Goal: Check status: Check status

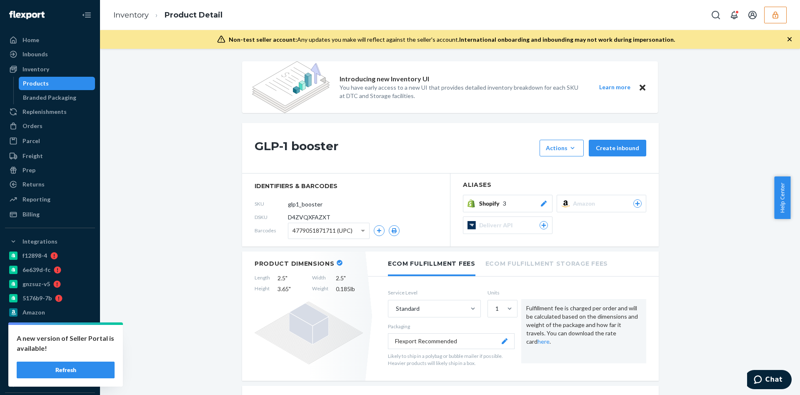
click at [294, 214] on span "D4ZVQXFAZXT" at bounding box center [309, 217] width 43 height 8
click at [361, 231] on span at bounding box center [363, 231] width 4 height 3
click at [391, 204] on div "SKU glp1_booster" at bounding box center [346, 203] width 183 height 13
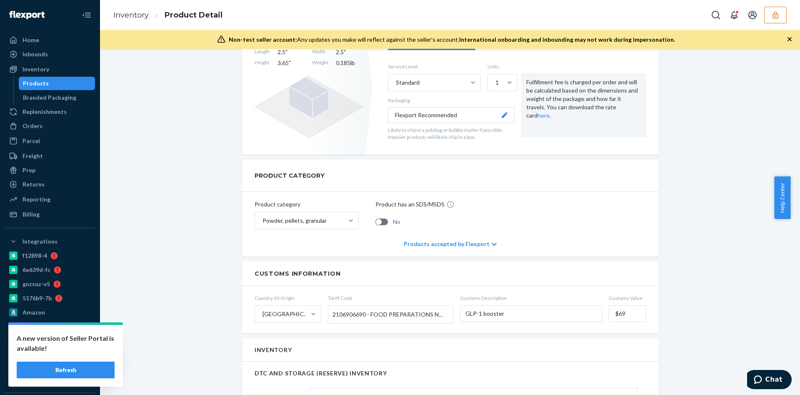
scroll to position [226, 0]
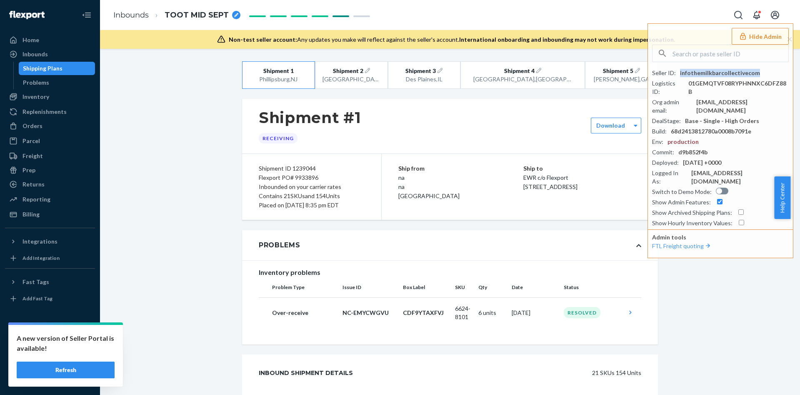
click at [53, 65] on div "Shipping Plans" at bounding box center [43, 68] width 40 height 8
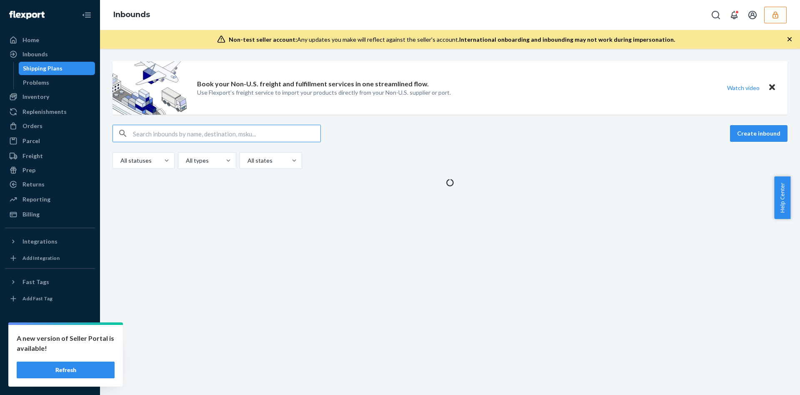
click at [247, 133] on input "text" at bounding box center [227, 133] width 188 height 17
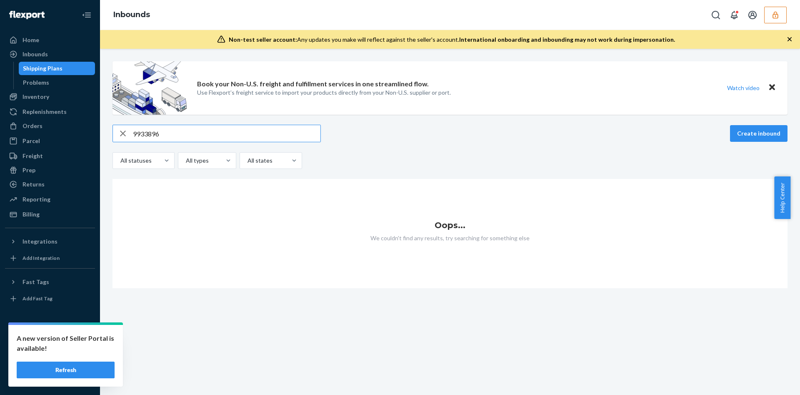
type input "9933896"
click at [780, 11] on icon "button" at bounding box center [776, 15] width 8 height 8
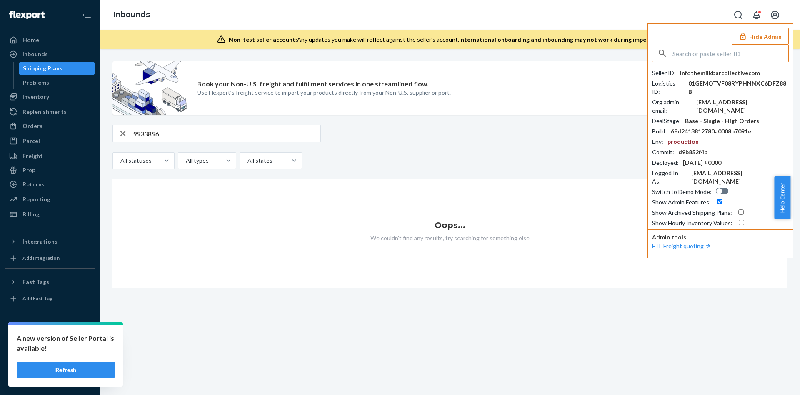
click at [390, 168] on div "All statuses All types All states" at bounding box center [450, 160] width 675 height 17
click at [169, 128] on input "9933896" at bounding box center [227, 133] width 188 height 17
click at [127, 130] on icon "button" at bounding box center [123, 133] width 10 height 17
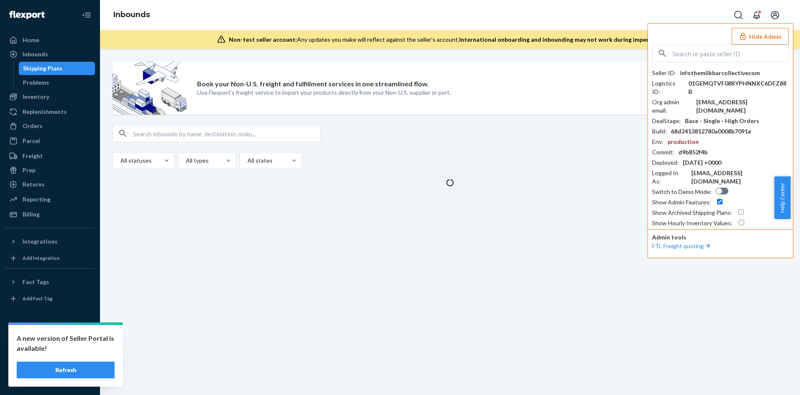
click at [139, 133] on input "text" at bounding box center [227, 133] width 188 height 17
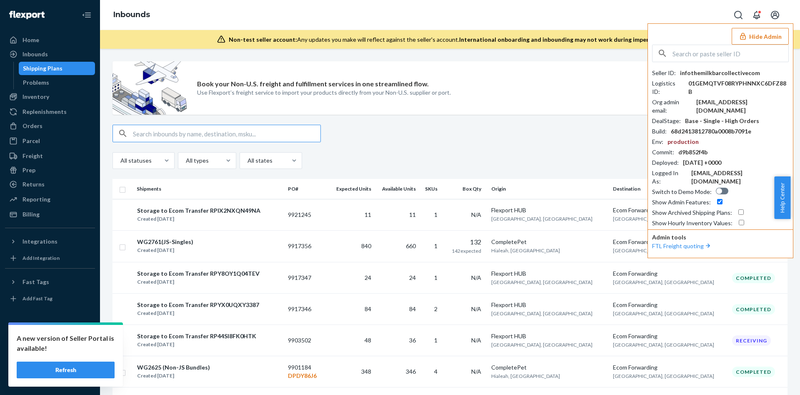
paste input "9933896"
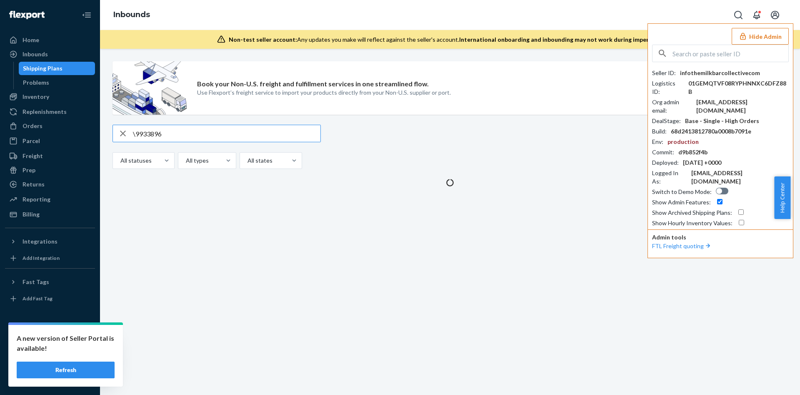
type input "9933896"
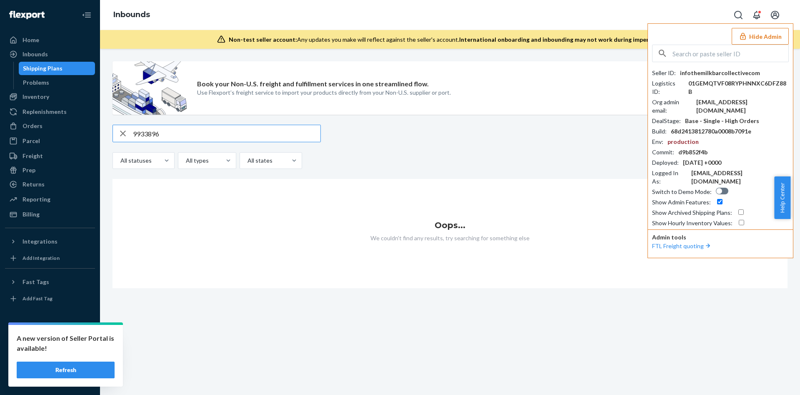
click at [66, 67] on div "Shipping Plans" at bounding box center [57, 69] width 75 height 12
click at [742, 209] on input "checkbox" at bounding box center [741, 211] width 5 height 5
checkbox input "true"
click at [55, 67] on div "Shipping Plans" at bounding box center [43, 68] width 40 height 8
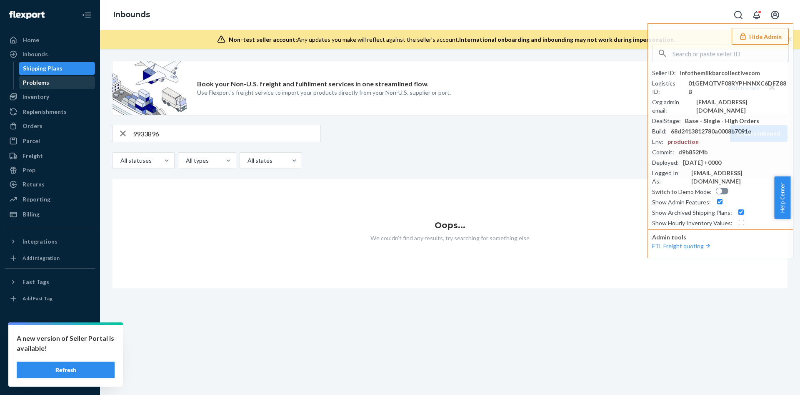
click at [51, 86] on div "Problems" at bounding box center [57, 83] width 75 height 12
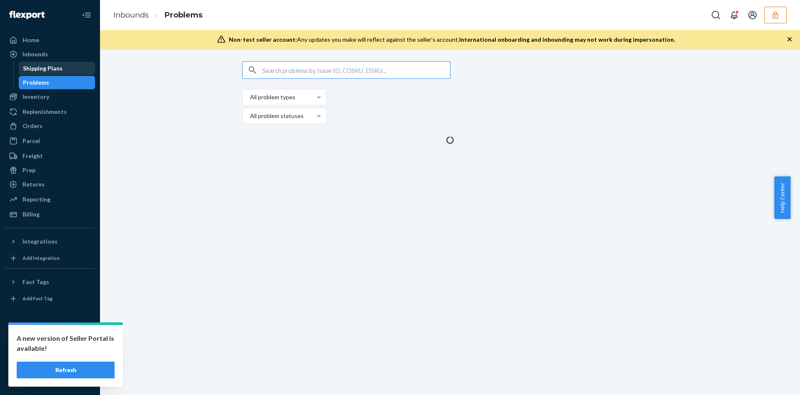
click at [55, 69] on div "Shipping Plans" at bounding box center [43, 68] width 40 height 8
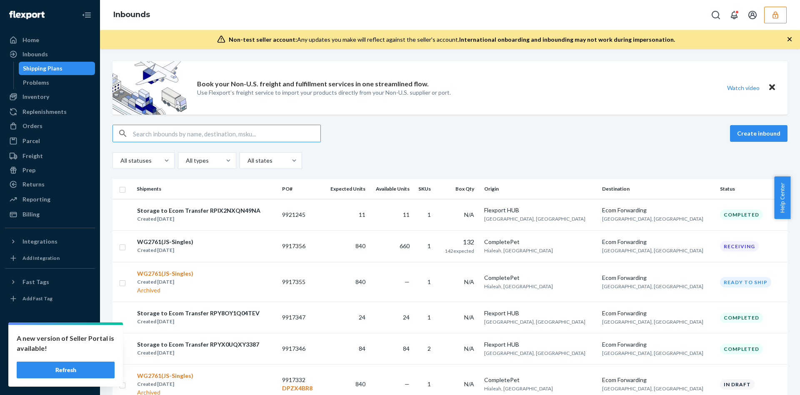
click at [783, 13] on button "button" at bounding box center [776, 15] width 23 height 17
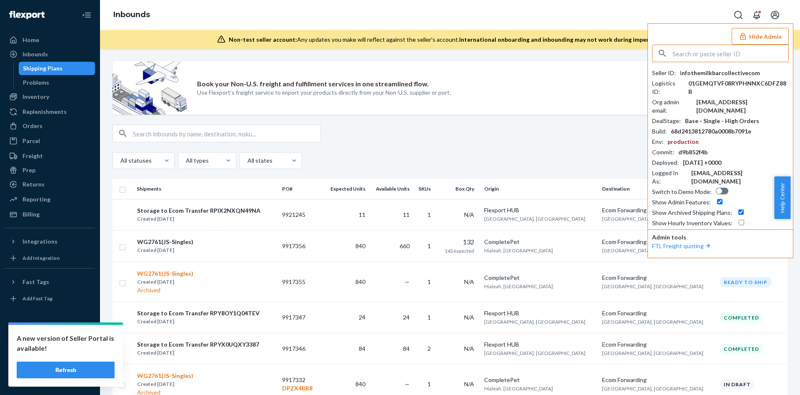
click at [699, 57] on input "text" at bounding box center [731, 53] width 116 height 17
type input "info@themilkbarcollective.com"
click at [705, 81] on span "info@themilkbarcollective.com" at bounding box center [709, 81] width 97 height 8
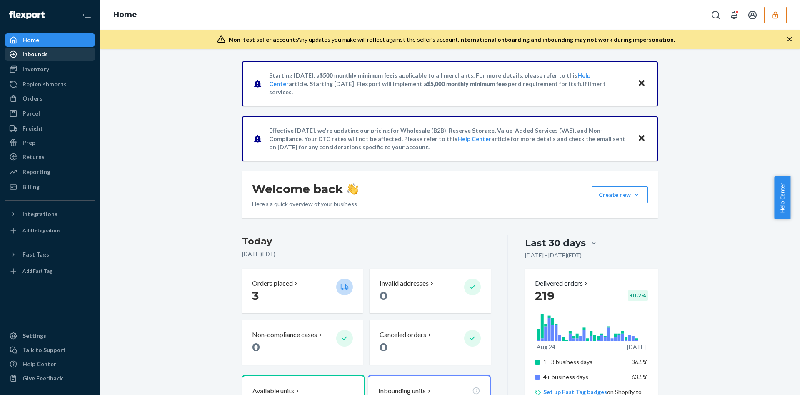
click at [45, 54] on div "Inbounds" at bounding box center [35, 54] width 25 height 8
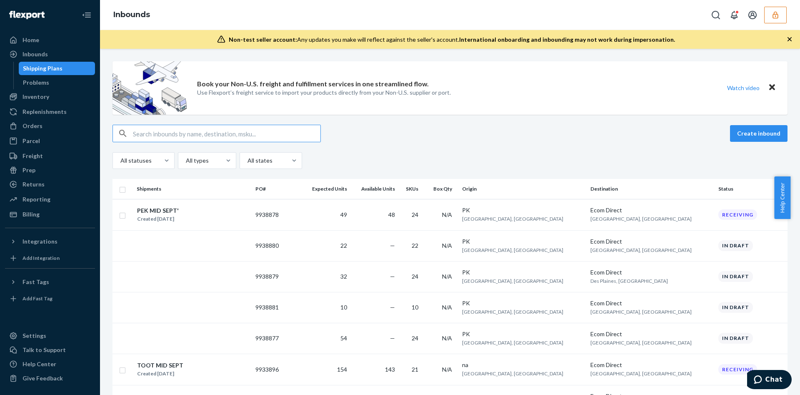
click at [202, 133] on input "text" at bounding box center [227, 133] width 188 height 17
paste input "9933896"
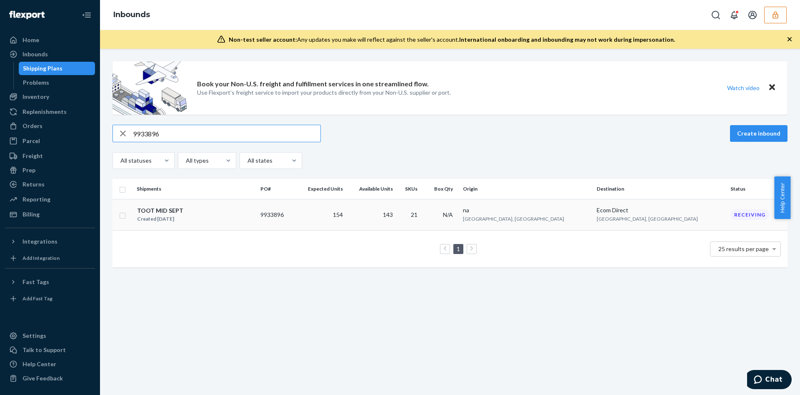
type input "9933896"
click at [218, 220] on div "TOOT MID SEPT Created Sep 11, 2025" at bounding box center [195, 215] width 117 height 18
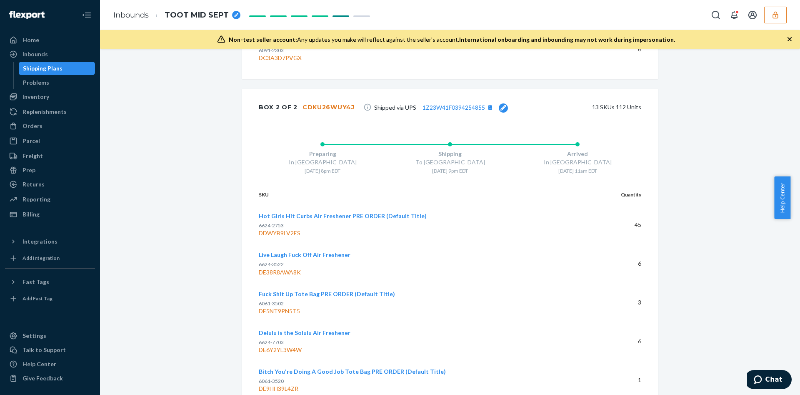
scroll to position [2278, 0]
drag, startPoint x: 349, startPoint y: 108, endPoint x: 295, endPoint y: 107, distance: 54.6
click at [295, 107] on div "Box 2 of 2 CDKU26WUY4J Shipped via UPS 1Z23W41F0394254855 13 SKUs 112 Units" at bounding box center [450, 108] width 416 height 37
copy div "CDKU26WUY4J"
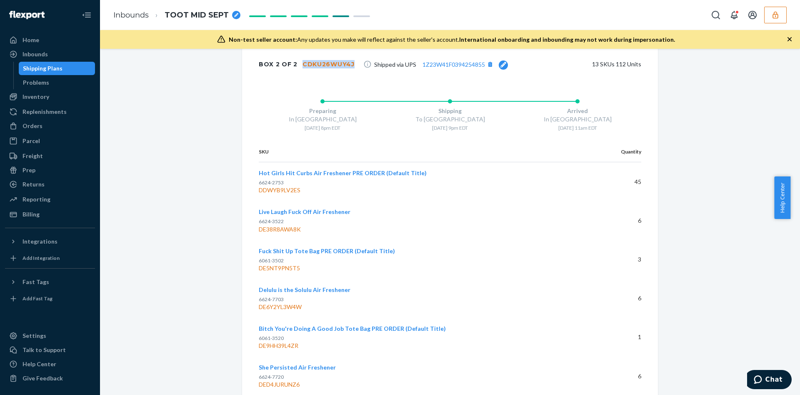
scroll to position [2345, 0]
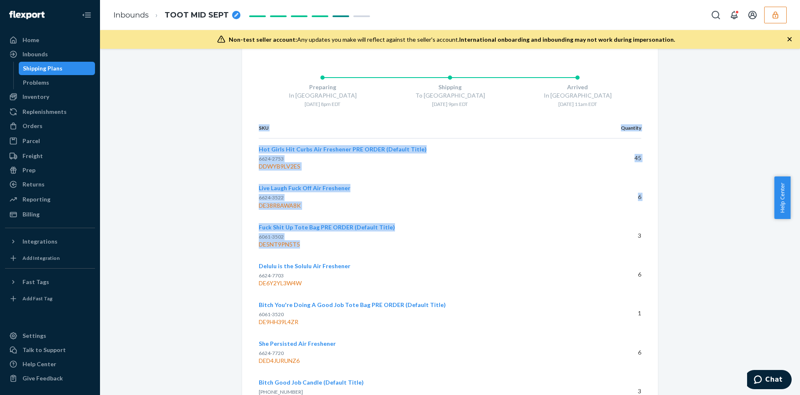
drag, startPoint x: 299, startPoint y: 244, endPoint x: 253, endPoint y: 241, distance: 45.5
click at [253, 241] on div "SKU Quantity Hot Girls Hit Curbs Air Freshener PRE ORDER (Default Title) 6624-2…" at bounding box center [450, 386] width 416 height 536
drag, startPoint x: 252, startPoint y: 241, endPoint x: 290, endPoint y: 249, distance: 39.1
click at [290, 249] on div "SKU Quantity Hot Girls Hit Curbs Air Freshener PRE ORDER (Default Title) 6624-2…" at bounding box center [450, 386] width 416 height 536
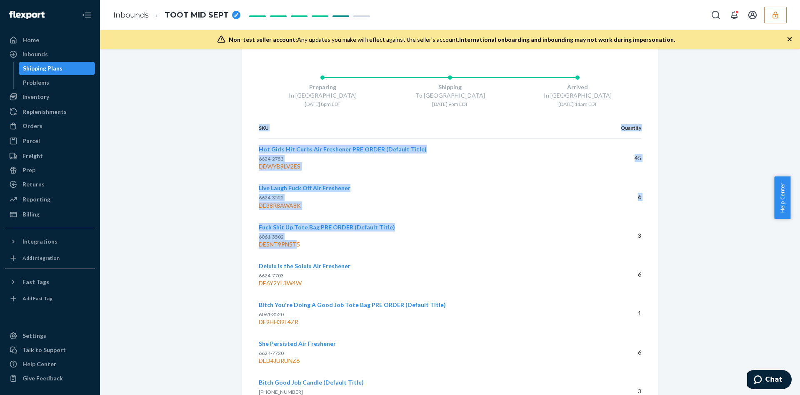
click at [290, 249] on td "Fuck Shit Up Tote Bag PRE ORDER (Default Title) 6061-3502 DE5NT9PN5T5" at bounding box center [427, 235] width 336 height 39
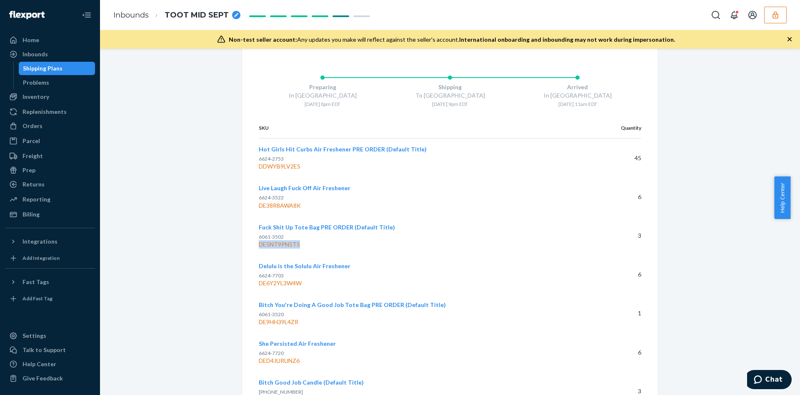
drag, startPoint x: 298, startPoint y: 243, endPoint x: 255, endPoint y: 250, distance: 43.4
click at [259, 250] on td "Fuck Shit Up Tote Bag PRE ORDER (Default Title) 6061-3502 DE5NT9PN5T5" at bounding box center [427, 235] width 336 height 39
copy div "DE5NT9PN5T5"
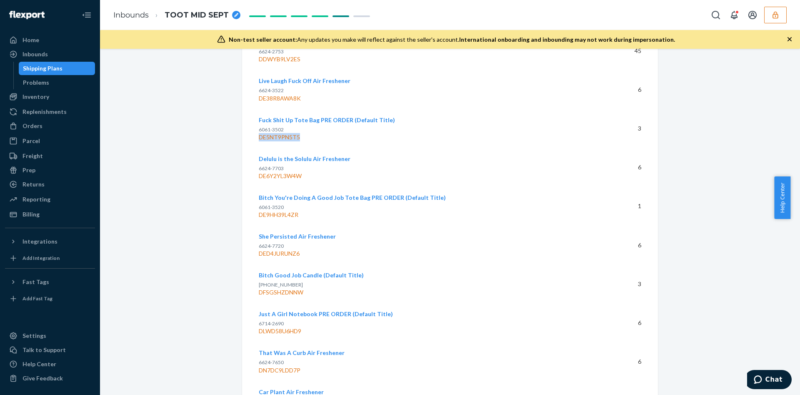
scroll to position [2452, 0]
drag, startPoint x: 295, startPoint y: 216, endPoint x: 254, endPoint y: 215, distance: 41.3
click at [259, 215] on div "DE9HH39L4ZR" at bounding box center [423, 215] width 329 height 8
copy div "DE9HH39L4ZR"
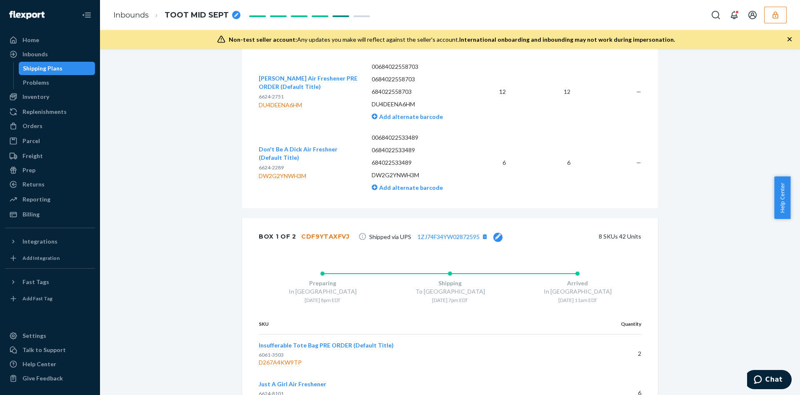
scroll to position [1704, 0]
click at [340, 236] on div "Box 1 of 2 CDF9YTAXFVJ Shipped via UPS 1ZJ74F34YW02872595 8 SKUs 42 Units" at bounding box center [450, 235] width 416 height 37
copy div "CDF9YTAXFVJ"
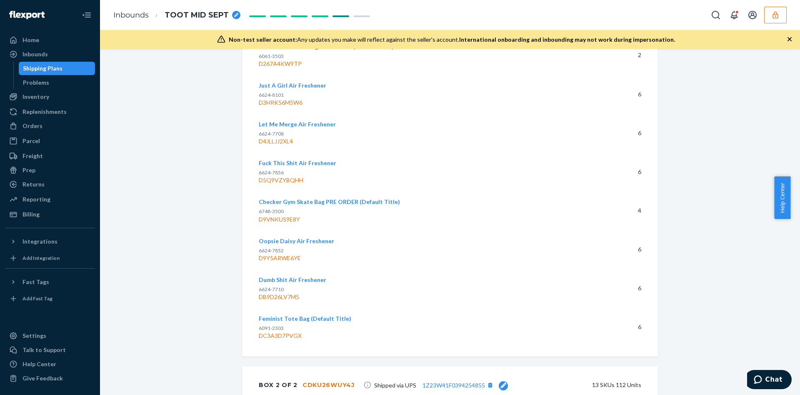
scroll to position [2001, 0]
drag, startPoint x: 300, startPoint y: 336, endPoint x: 255, endPoint y: 335, distance: 45.0
click at [259, 335] on div "DC3A3D7PVGX" at bounding box center [417, 335] width 317 height 8
copy div "DC3A3D7PVGX"
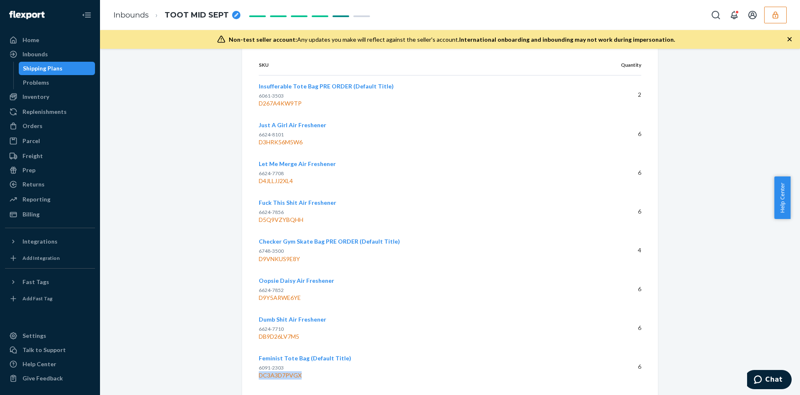
scroll to position [1961, 0]
drag, startPoint x: 298, startPoint y: 261, endPoint x: 256, endPoint y: 258, distance: 42.2
click at [259, 258] on div "D9VNKUS9E8Y" at bounding box center [417, 259] width 317 height 8
copy div "D9VNKUS9E8Y"
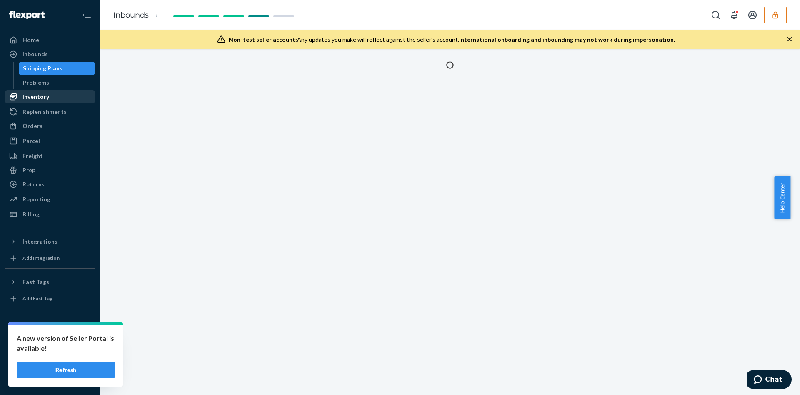
click at [52, 102] on div "Inventory" at bounding box center [50, 97] width 88 height 12
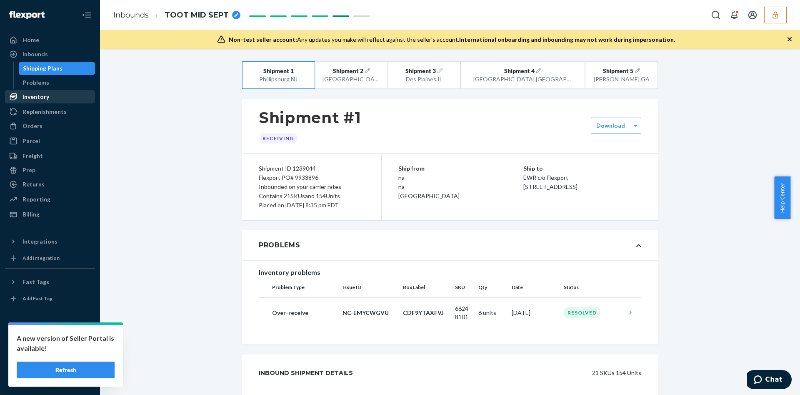
click at [46, 94] on div "Inventory" at bounding box center [36, 97] width 27 height 8
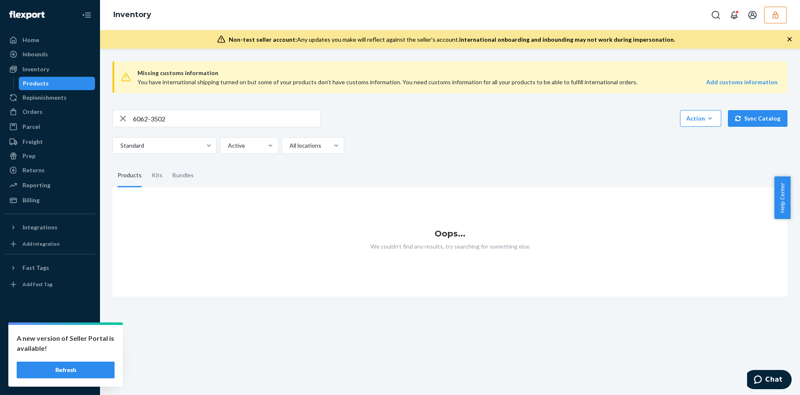
click at [172, 121] on input "6062-3502" at bounding box center [227, 118] width 188 height 17
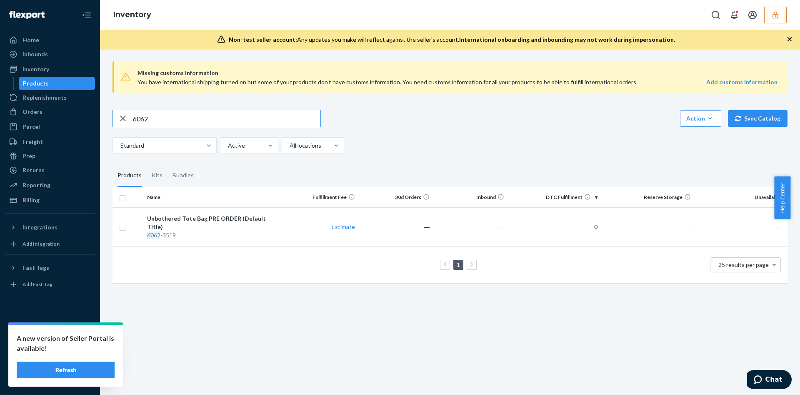
click at [171, 117] on input "6062" at bounding box center [227, 118] width 188 height 17
type input "6062-3502"
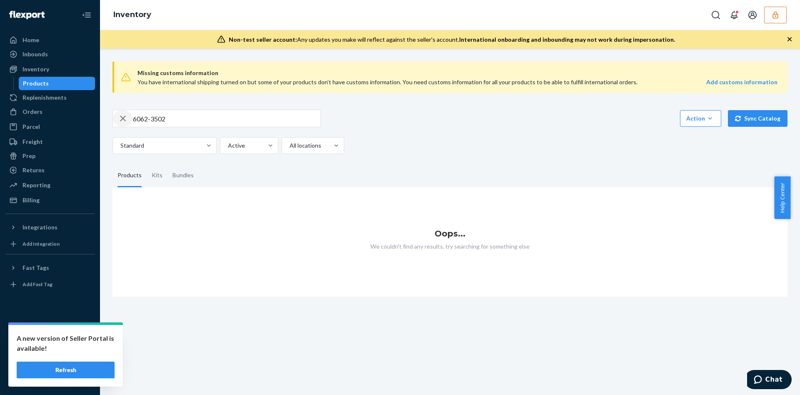
click at [126, 116] on icon "button" at bounding box center [123, 118] width 10 height 17
click at [228, 114] on input "text" at bounding box center [227, 118] width 188 height 17
type input "stay toxic"
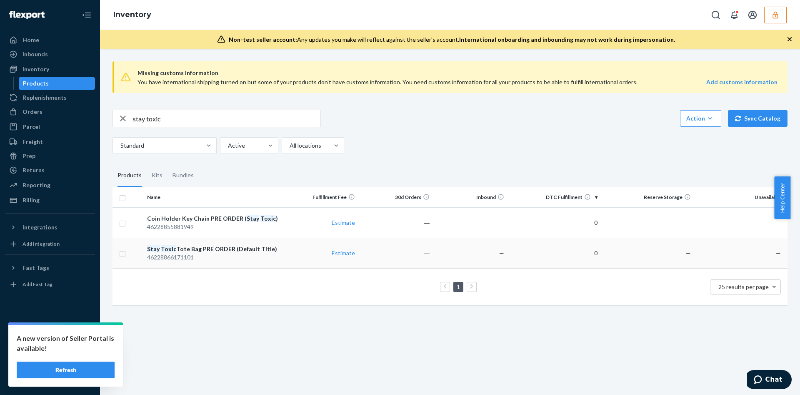
click at [293, 256] on td "Estimate" at bounding box center [321, 253] width 75 height 30
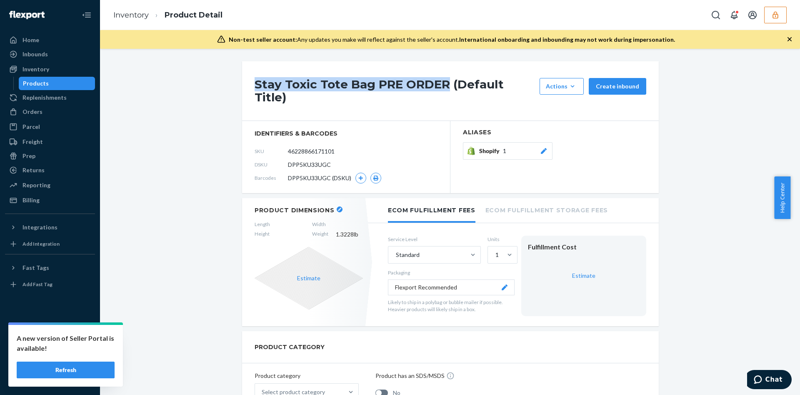
drag, startPoint x: 251, startPoint y: 84, endPoint x: 441, endPoint y: 81, distance: 190.5
click at [441, 81] on h1 "Stay Toxic Tote Bag PRE ORDER (Default Title)" at bounding box center [395, 91] width 281 height 26
copy h1 "Stay Toxic Tote Bag PRE ORDER"
click at [313, 160] on span "DPP5KU33UGC" at bounding box center [309, 164] width 43 height 8
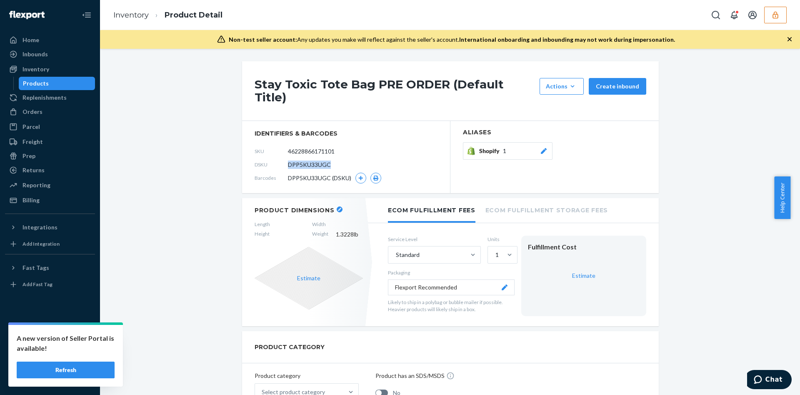
copy span "DPP5KU33UGC"
click at [314, 143] on input "46228866171101" at bounding box center [325, 151] width 65 height 16
